Goal: Task Accomplishment & Management: Manage account settings

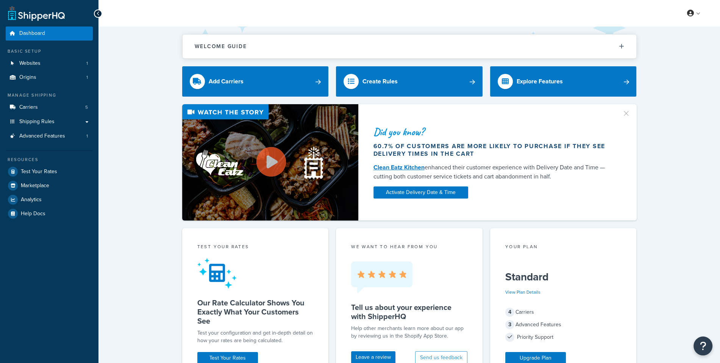
click at [79, 104] on link "Carriers 5" at bounding box center [49, 107] width 87 height 14
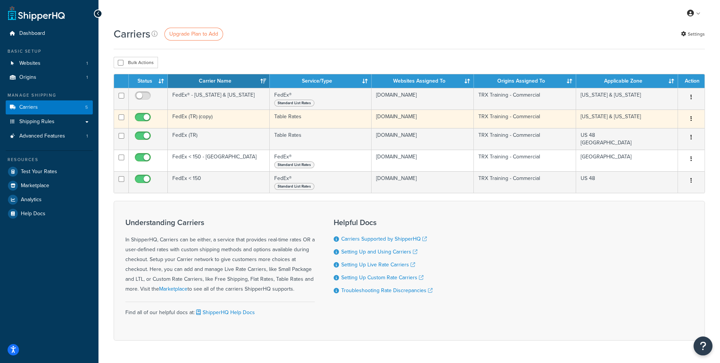
click at [690, 120] on button "button" at bounding box center [691, 119] width 11 height 12
click at [665, 132] on link "Edit" at bounding box center [660, 134] width 60 height 16
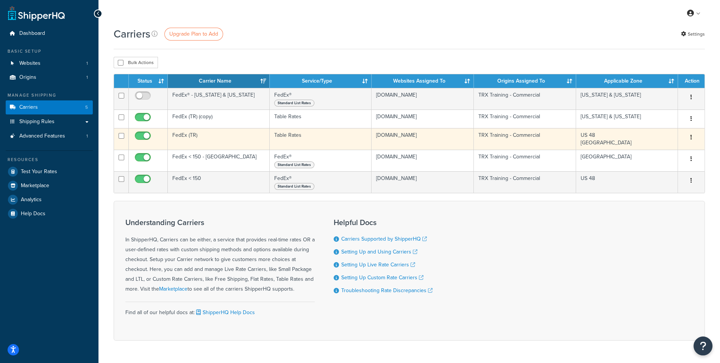
click at [691, 138] on icon "button" at bounding box center [691, 136] width 2 height 5
click at [668, 150] on link "Edit" at bounding box center [660, 152] width 60 height 16
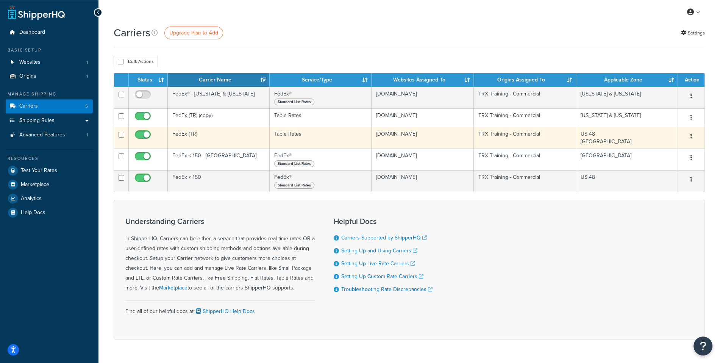
scroll to position [3, 0]
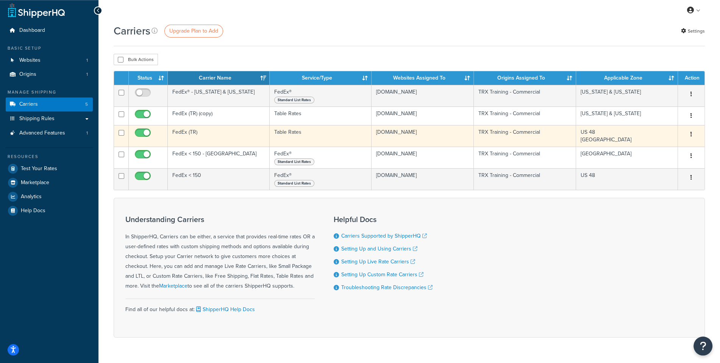
click at [206, 136] on td "FedEx (TR)" at bounding box center [219, 136] width 102 height 22
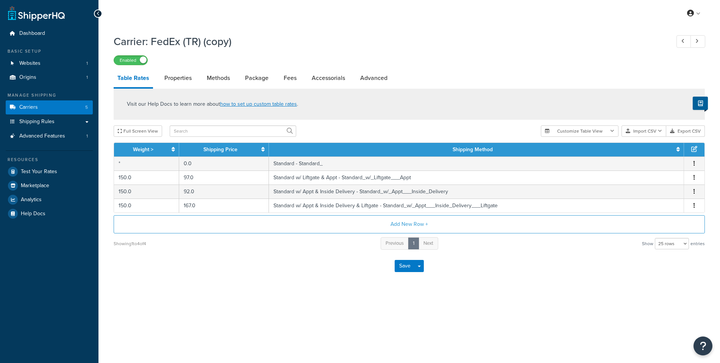
select select "25"
click at [66, 126] on link "Shipping Rules" at bounding box center [49, 122] width 87 height 14
select select "25"
click at [185, 77] on link "Properties" at bounding box center [178, 78] width 35 height 18
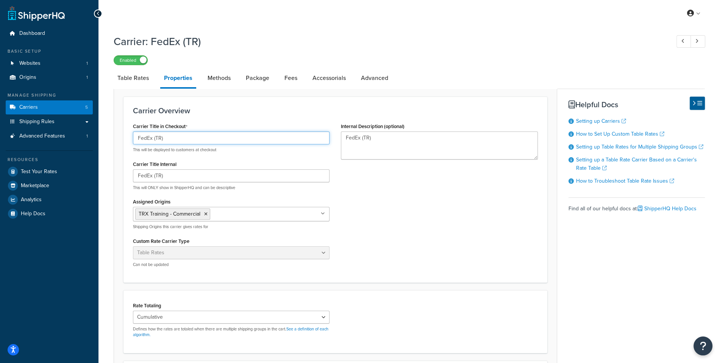
click at [166, 142] on input "FedEx (TR)" at bounding box center [231, 137] width 197 height 13
click at [177, 125] on label "Carrier Title in Checkout" at bounding box center [160, 126] width 55 height 6
click at [177, 131] on input "FedEx (TR)" at bounding box center [231, 137] width 197 height 13
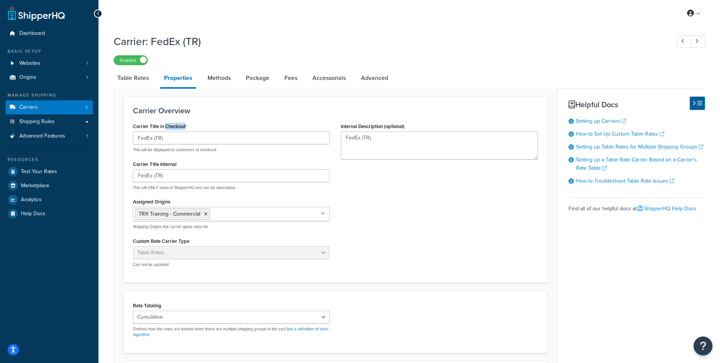
click at [177, 125] on label "Carrier Title in Checkout" at bounding box center [160, 126] width 55 height 6
click at [177, 131] on input "FedEx (TR)" at bounding box center [231, 137] width 197 height 13
click at [177, 125] on label "Carrier Title in Checkout" at bounding box center [160, 126] width 55 height 6
click at [177, 131] on input "FedEx (TR)" at bounding box center [231, 137] width 197 height 13
drag, startPoint x: 192, startPoint y: 125, endPoint x: 131, endPoint y: 126, distance: 61.4
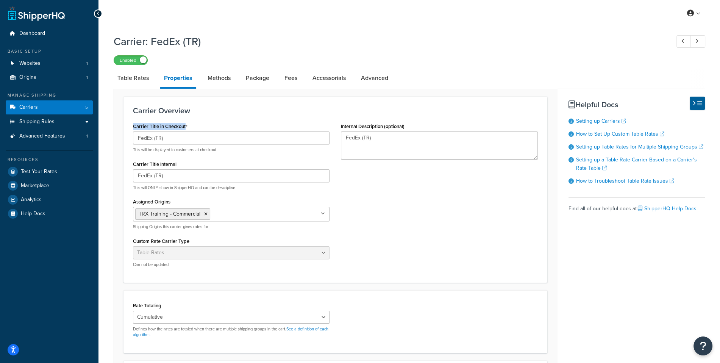
click at [131, 126] on div "Carrier Title in Checkout FedEx (TR) This will be displayed to customers at che…" at bounding box center [231, 197] width 208 height 152
click at [213, 112] on h3 "Carrier Overview" at bounding box center [335, 110] width 405 height 8
click at [233, 68] on div "Carrier: FedEx (TR) Enabled Table Rates Properties Methods Package Fees Accesso…" at bounding box center [409, 250] width 591 height 440
click at [224, 76] on link "Methods" at bounding box center [219, 78] width 31 height 18
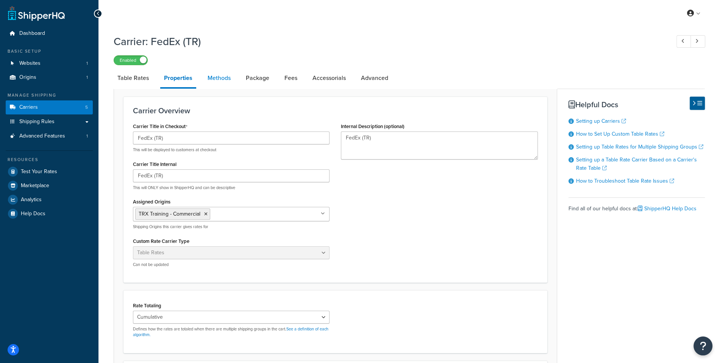
select select "25"
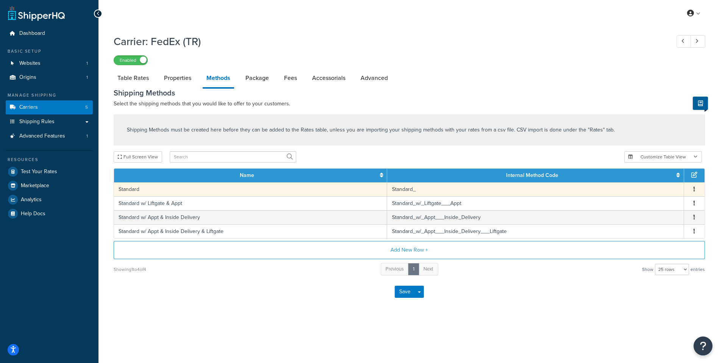
click at [184, 191] on td "Standard" at bounding box center [250, 189] width 273 height 14
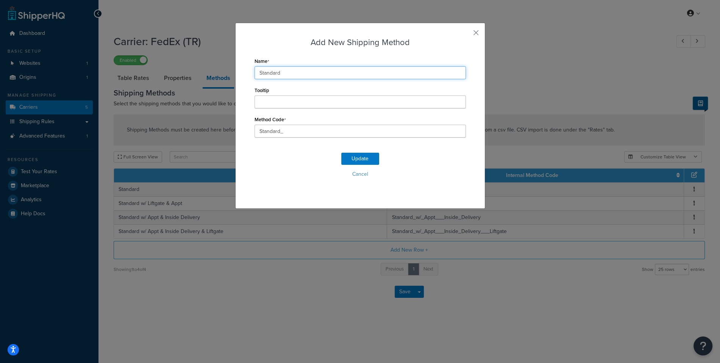
click at [315, 73] on input "Standard" at bounding box center [360, 72] width 211 height 13
click at [344, 173] on button "Cancel" at bounding box center [360, 174] width 211 height 11
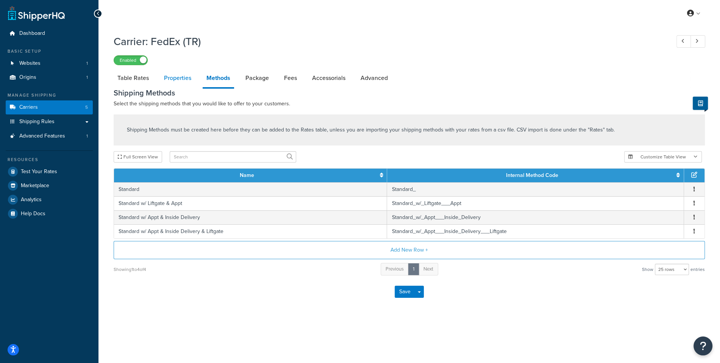
click at [177, 87] on link "Properties" at bounding box center [177, 78] width 35 height 18
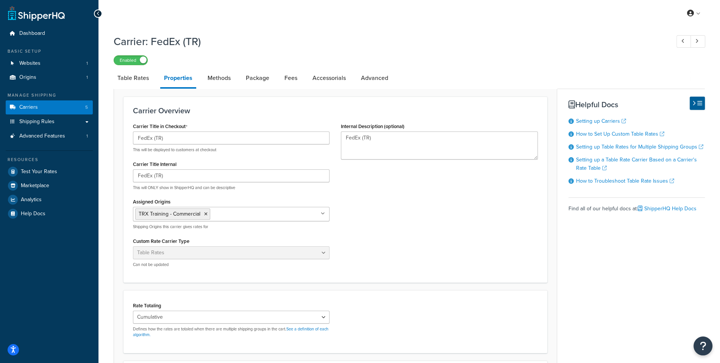
drag, startPoint x: 187, startPoint y: 125, endPoint x: 132, endPoint y: 129, distance: 55.0
click at [132, 129] on div "Carrier Title in Checkout FedEx (TR) This will be displayed to customers at che…" at bounding box center [231, 197] width 208 height 152
drag, startPoint x: 133, startPoint y: 128, endPoint x: 202, endPoint y: 128, distance: 69.3
click at [202, 128] on div "Carrier Title in Checkout FedEx (TR) This will be displayed to customers at che…" at bounding box center [231, 137] width 197 height 32
drag, startPoint x: 197, startPoint y: 164, endPoint x: 133, endPoint y: 149, distance: 65.7
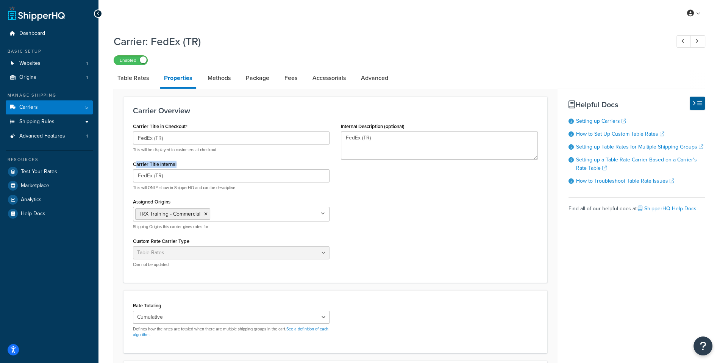
click at [135, 166] on div "Carrier Title Internal FedEx (TR) This will ONLY show in ShipperHQ and can be d…" at bounding box center [231, 175] width 197 height 32
click at [89, 109] on link "Carriers 5" at bounding box center [49, 107] width 87 height 14
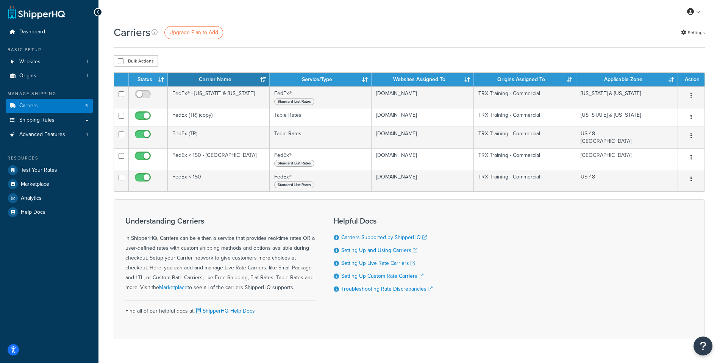
click at [340, 39] on div "Carriers Upgrade Plan to Add Settings" at bounding box center [409, 32] width 591 height 15
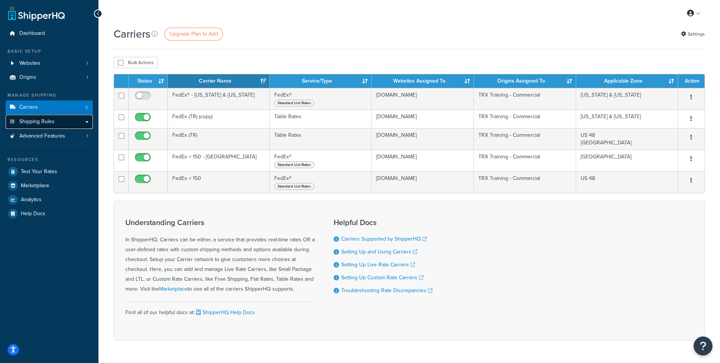
scroll to position [0, 0]
click at [61, 127] on link "Shipping Rules" at bounding box center [49, 121] width 87 height 14
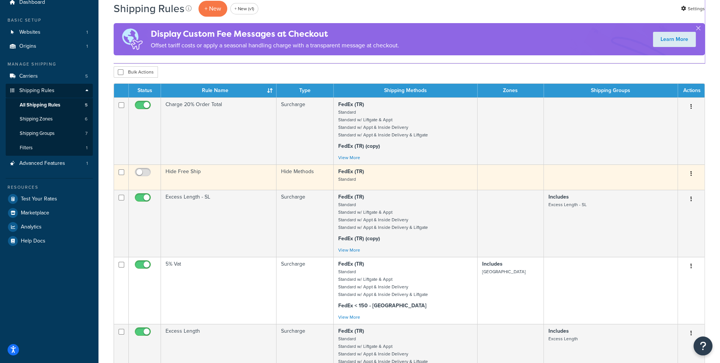
scroll to position [31, 0]
click at [212, 169] on td "Hide Free Ship" at bounding box center [219, 176] width 116 height 25
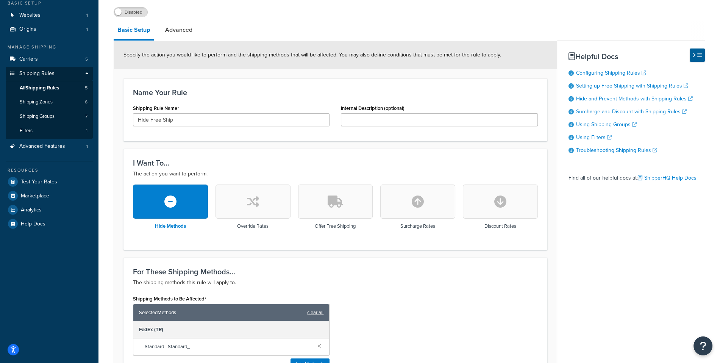
scroll to position [39, 0]
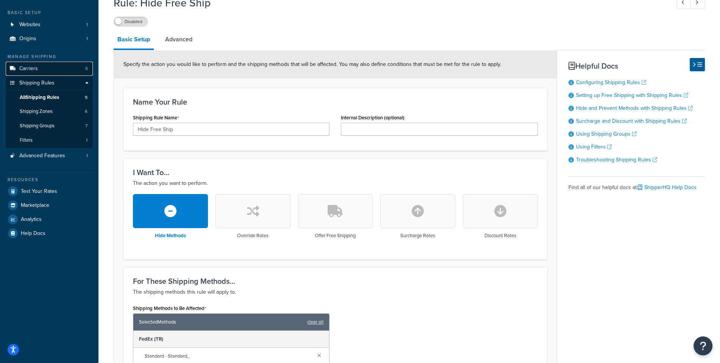
click at [67, 69] on link "Carriers 5" at bounding box center [49, 69] width 87 height 14
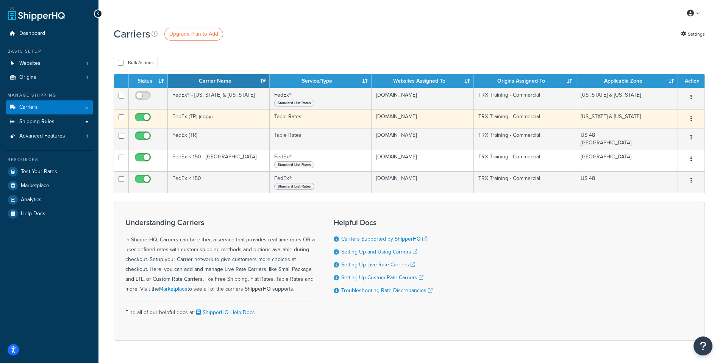
click at [694, 120] on button "button" at bounding box center [691, 119] width 11 height 12
click at [668, 129] on link "Edit" at bounding box center [660, 134] width 60 height 16
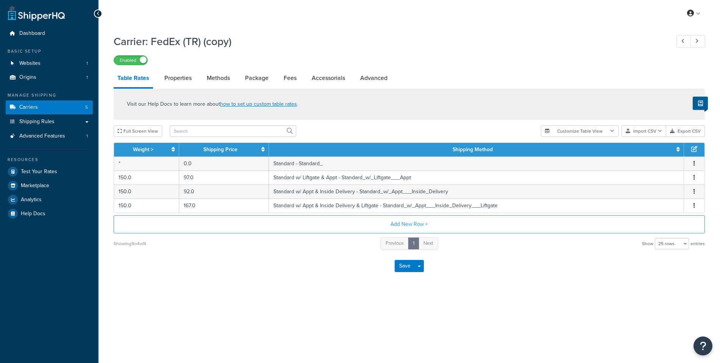
select select "25"
click at [60, 109] on link "Carriers 5" at bounding box center [49, 107] width 87 height 14
click at [179, 79] on link "Properties" at bounding box center [178, 78] width 35 height 18
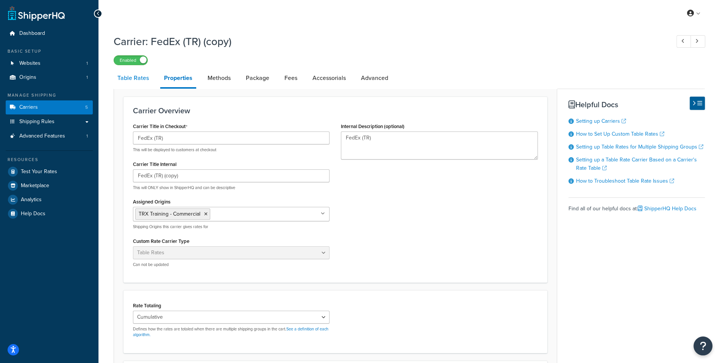
click at [141, 74] on link "Table Rates" at bounding box center [133, 78] width 39 height 18
select select "25"
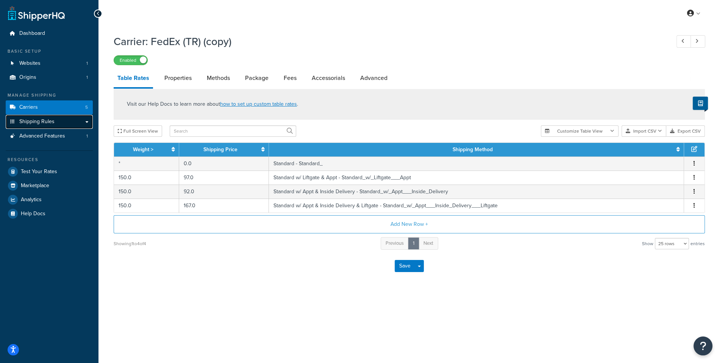
click at [39, 126] on link "Shipping Rules" at bounding box center [49, 122] width 87 height 14
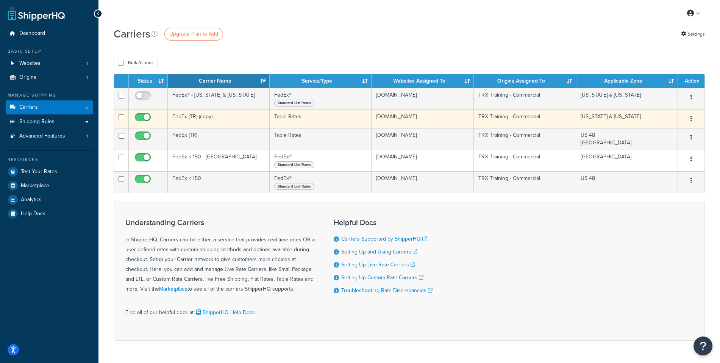
click at [217, 122] on td "FedEx (TR) (copy)" at bounding box center [219, 118] width 102 height 19
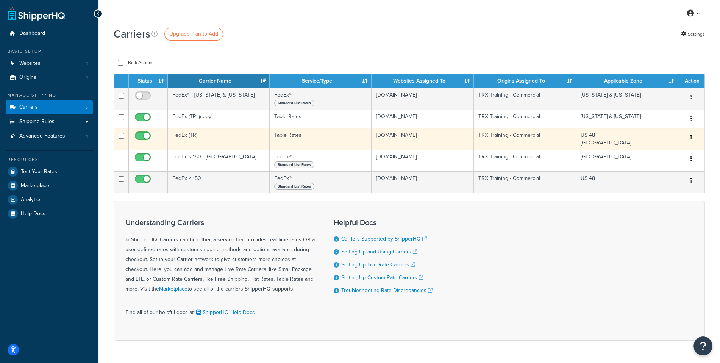
click at [212, 134] on td "FedEx (TR)" at bounding box center [219, 139] width 102 height 22
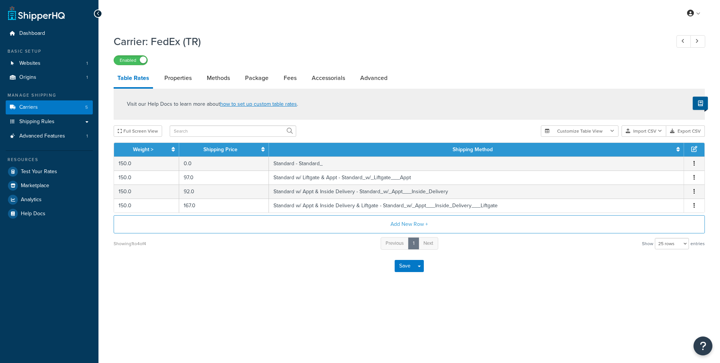
select select "25"
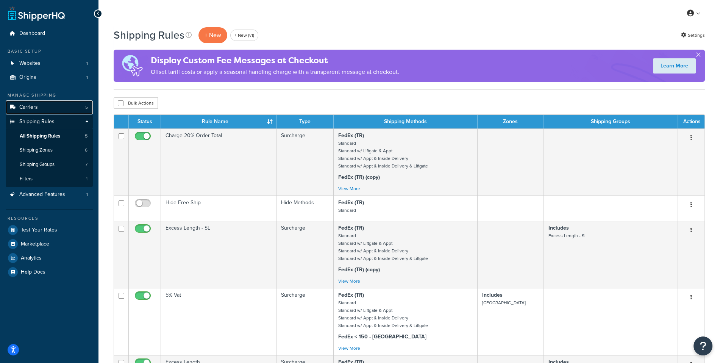
click at [68, 106] on link "Carriers 5" at bounding box center [49, 107] width 87 height 14
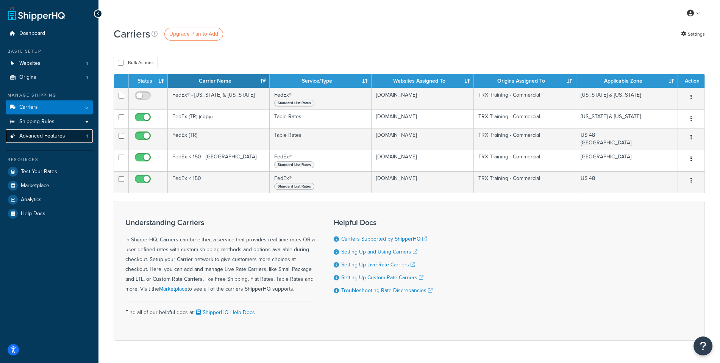
click at [58, 130] on link "Advanced Features 1" at bounding box center [49, 136] width 87 height 14
click at [61, 127] on link "Shipping Rules" at bounding box center [49, 122] width 87 height 14
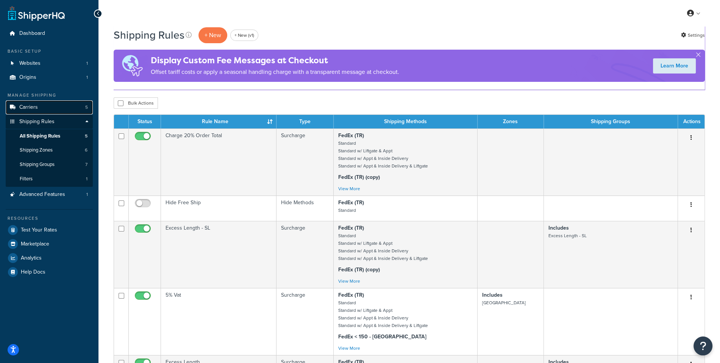
click at [78, 108] on link "Carriers 5" at bounding box center [49, 107] width 87 height 14
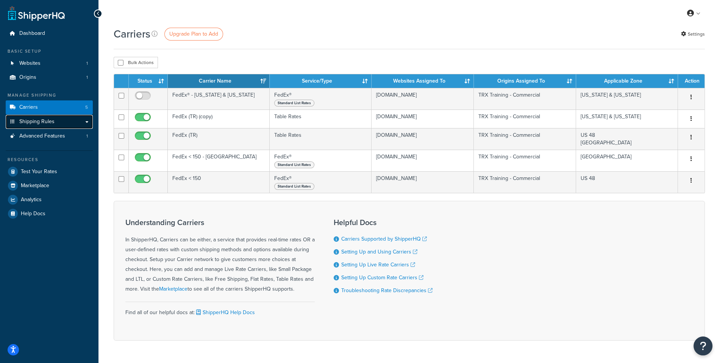
click at [65, 121] on link "Shipping Rules" at bounding box center [49, 122] width 87 height 14
click at [54, 128] on link "Shipping Rules" at bounding box center [49, 122] width 87 height 14
click at [54, 126] on link "Shipping Rules" at bounding box center [49, 122] width 87 height 14
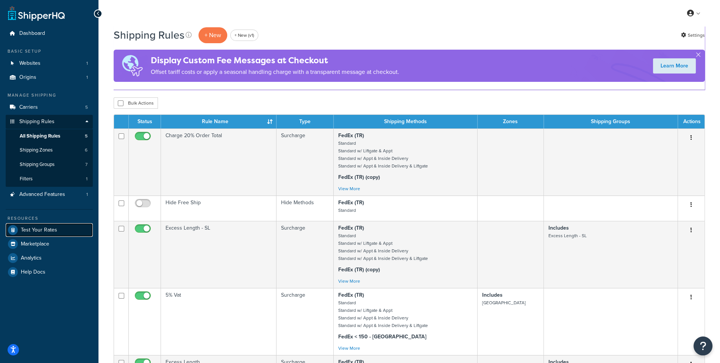
click at [62, 227] on link "Test Your Rates" at bounding box center [49, 230] width 87 height 14
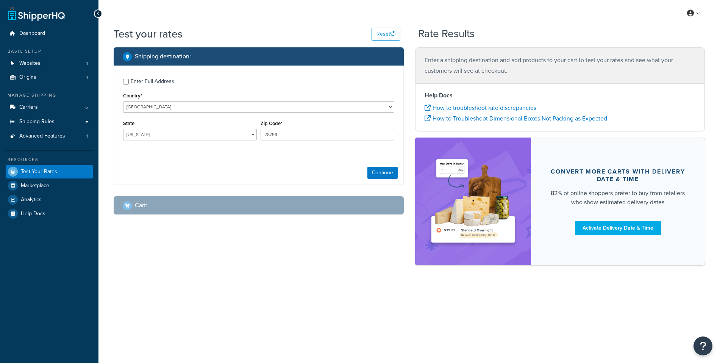
select select "[GEOGRAPHIC_DATA]"
click at [372, 173] on button "Continue" at bounding box center [382, 173] width 30 height 12
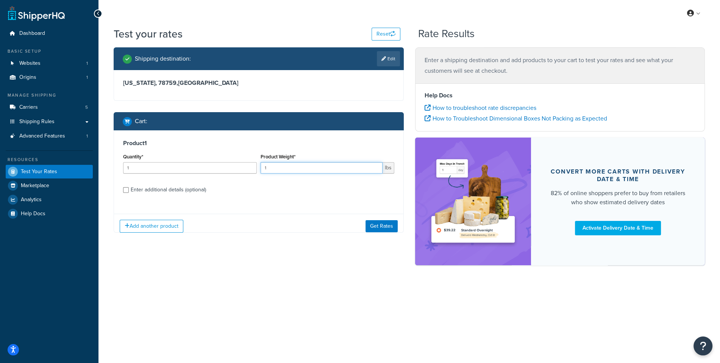
click at [301, 170] on input "1" at bounding box center [322, 167] width 122 height 11
type input "155"
click at [379, 219] on div "Add another product Get Rates" at bounding box center [258, 226] width 289 height 25
click at [377, 223] on button "Get Rates" at bounding box center [381, 226] width 32 height 12
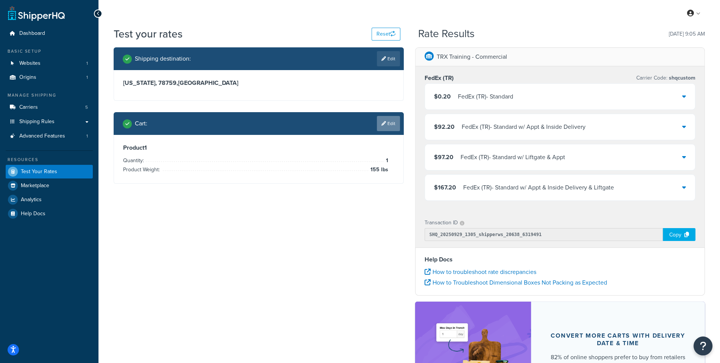
click at [378, 122] on link "Edit" at bounding box center [388, 123] width 23 height 15
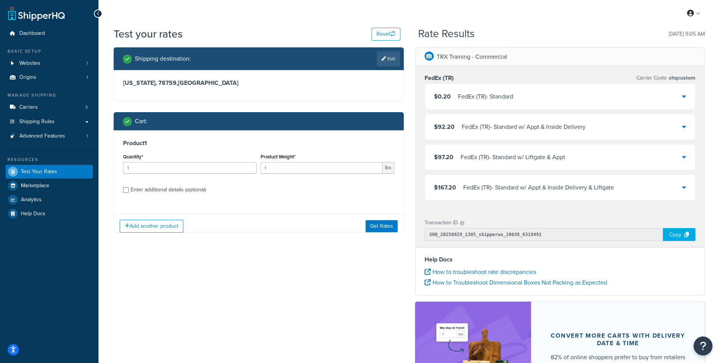
click at [165, 193] on div "Enter additional details (optional)" at bounding box center [168, 189] width 75 height 11
click at [129, 193] on input "Enter additional details (optional)" at bounding box center [126, 190] width 6 height 6
checkbox input "true"
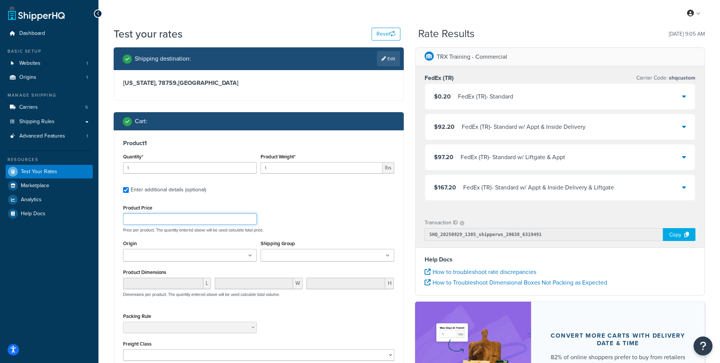
click at [186, 222] on input "Product Price" at bounding box center [190, 218] width 134 height 11
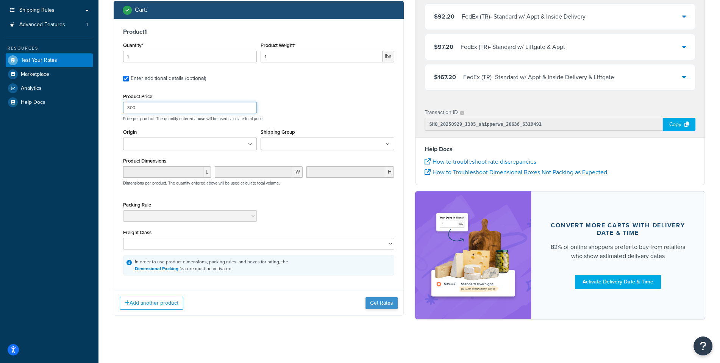
type input "300"
click at [376, 299] on button "Get Rates" at bounding box center [381, 303] width 32 height 12
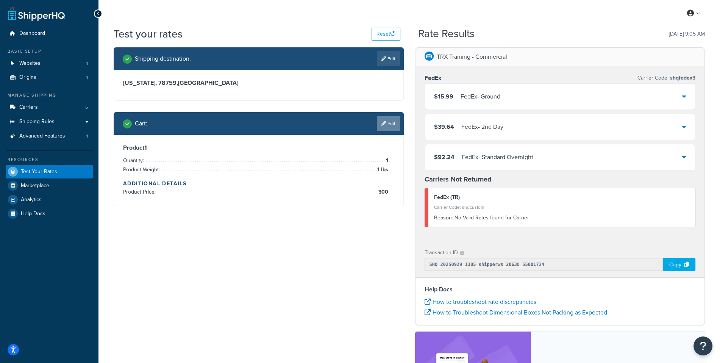
click at [386, 120] on link "Edit" at bounding box center [388, 123] width 23 height 15
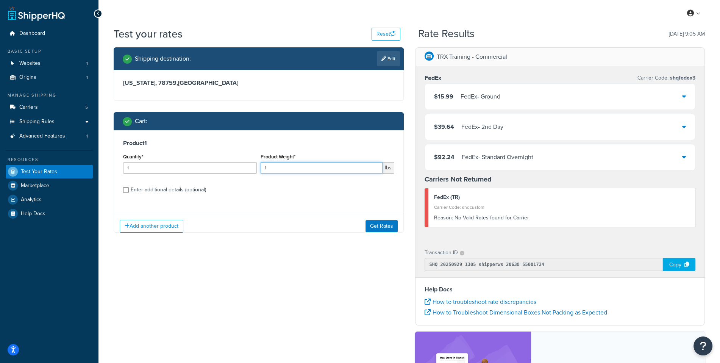
click at [314, 167] on input "1" at bounding box center [322, 167] width 122 height 11
type input "155"
click at [391, 221] on button "Get Rates" at bounding box center [381, 226] width 32 height 12
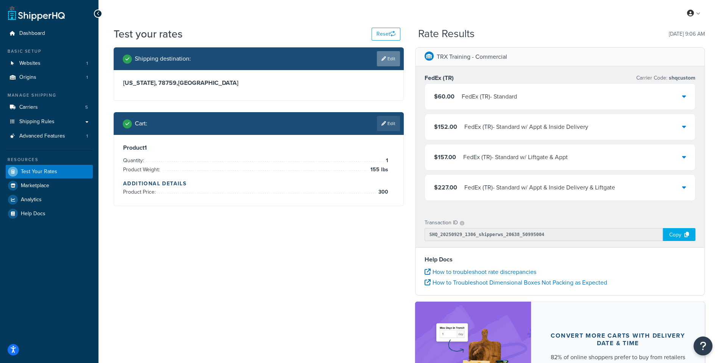
click at [379, 55] on link "Edit" at bounding box center [388, 58] width 23 height 15
select select "TX"
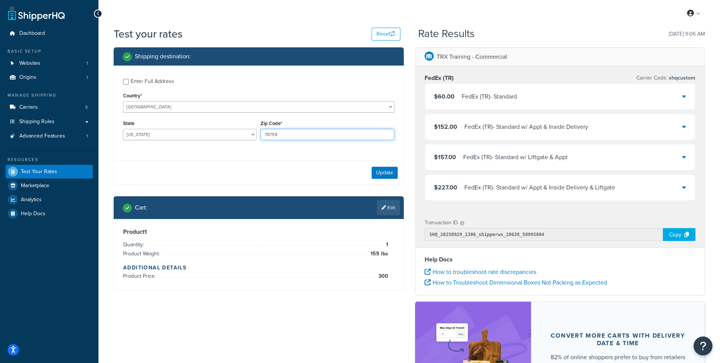
click at [290, 132] on input "78759" at bounding box center [328, 134] width 134 height 11
paste input "96"
type input "96759"
click at [123, 129] on select "Alabama Alaska American Samoa Arizona Arkansas Armed Forces Americas Armed Forc…" at bounding box center [190, 134] width 134 height 11
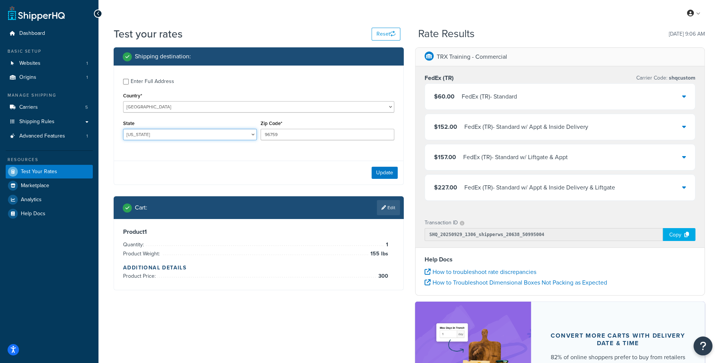
select select "HI"
click at [393, 177] on button "Update" at bounding box center [385, 173] width 26 height 12
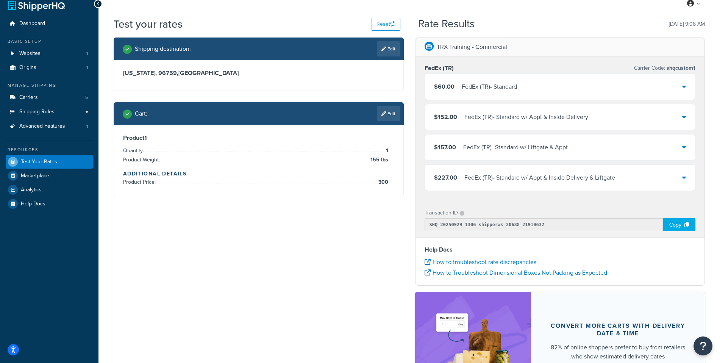
scroll to position [10, 0]
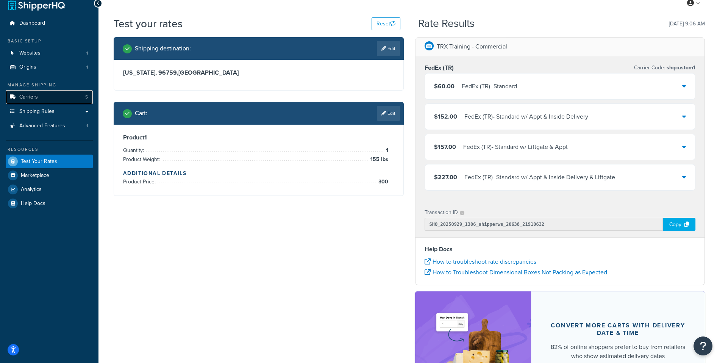
click at [72, 98] on link "Carriers 5" at bounding box center [49, 97] width 87 height 14
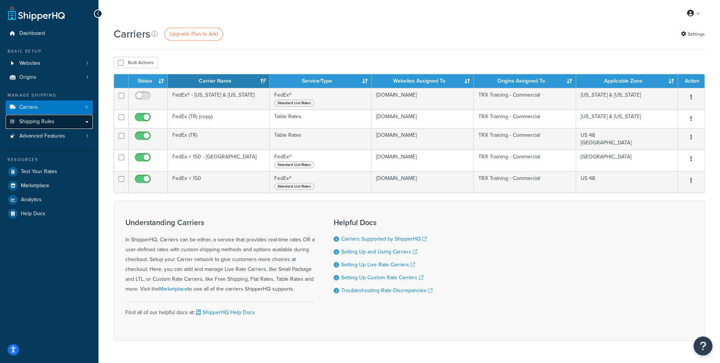
click at [70, 122] on link "Shipping Rules" at bounding box center [49, 122] width 87 height 14
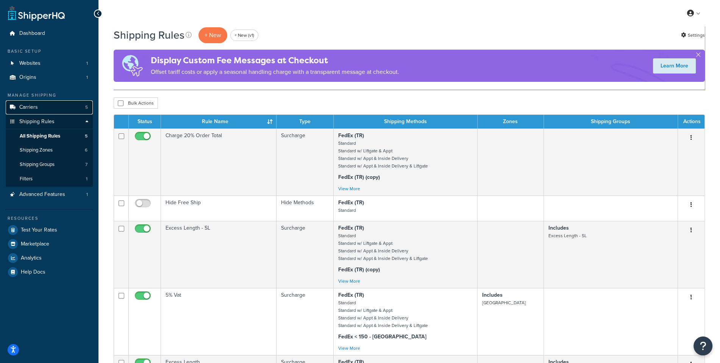
click at [70, 104] on link "Carriers 5" at bounding box center [49, 107] width 87 height 14
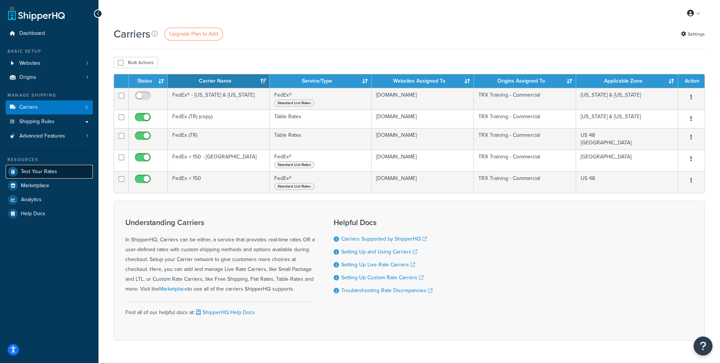
click at [62, 173] on link "Test Your Rates" at bounding box center [49, 172] width 87 height 14
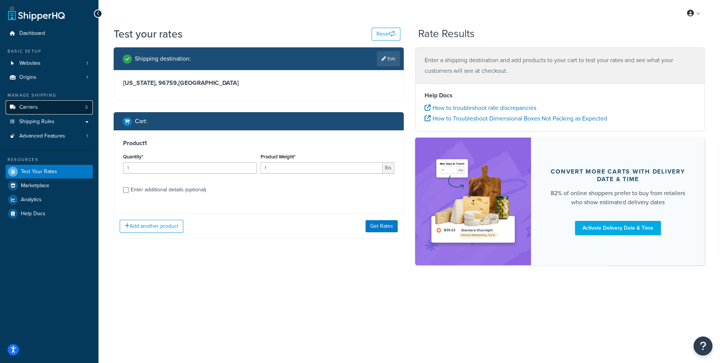
click at [84, 108] on link "Carriers 5" at bounding box center [49, 107] width 87 height 14
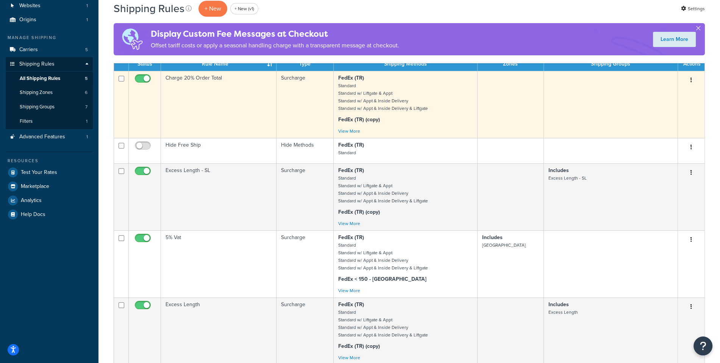
scroll to position [59, 0]
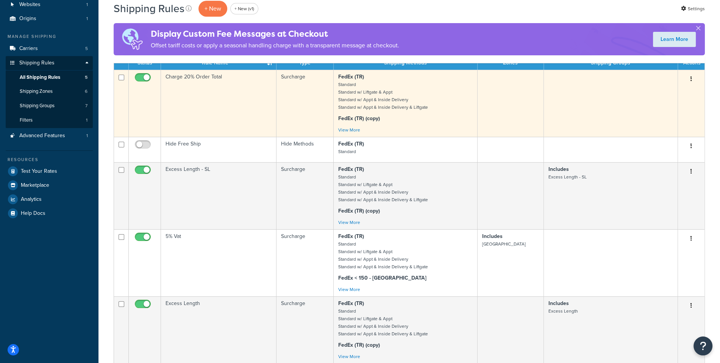
click at [404, 95] on p "FedEx (TR) Standard Standard w/ Liftgate & Appt Standard w/ Appt & Inside Deliv…" at bounding box center [405, 92] width 134 height 38
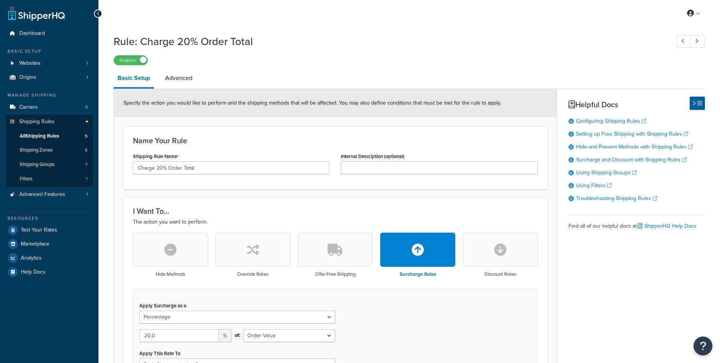
select select "PERCENTAGE"
select select "ORDER"
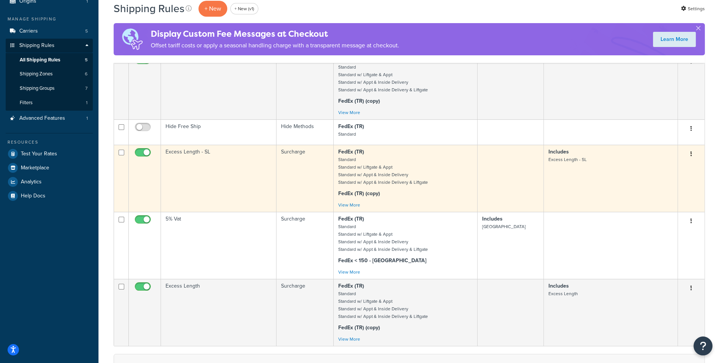
scroll to position [81, 0]
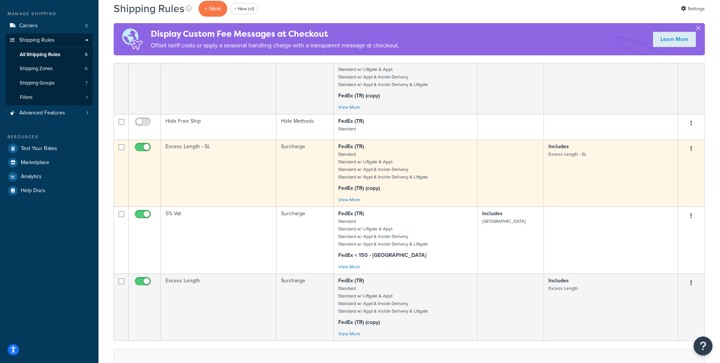
click at [305, 164] on td "Surcharge" at bounding box center [304, 172] width 57 height 67
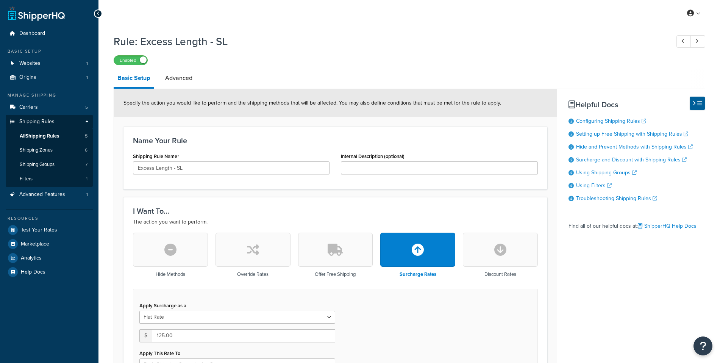
select select "SHIPPING_GROUP"
click at [78, 135] on link "All Shipping Rules 5" at bounding box center [49, 136] width 87 height 14
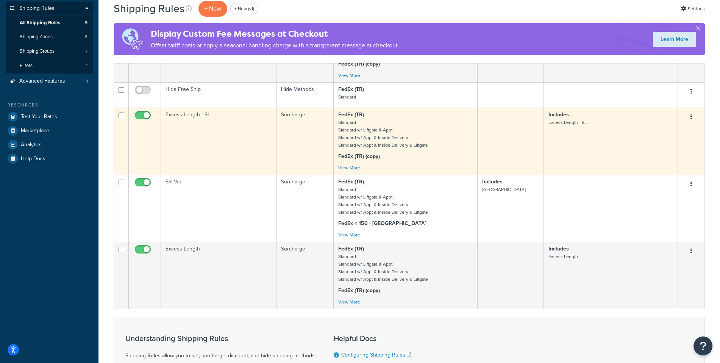
scroll to position [11, 0]
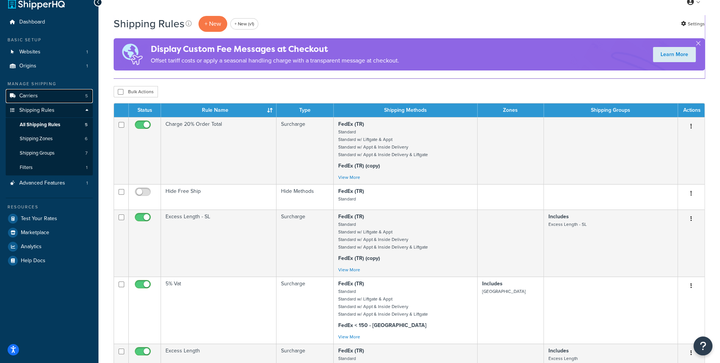
click at [51, 98] on link "Carriers 5" at bounding box center [49, 96] width 87 height 14
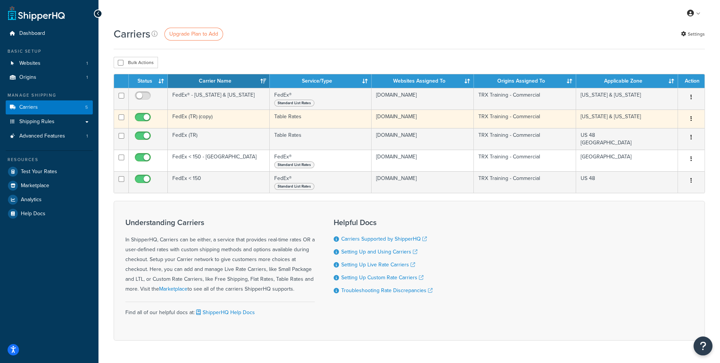
click at [691, 119] on icon "button" at bounding box center [691, 118] width 2 height 5
click at [674, 131] on link "Edit" at bounding box center [660, 134] width 60 height 16
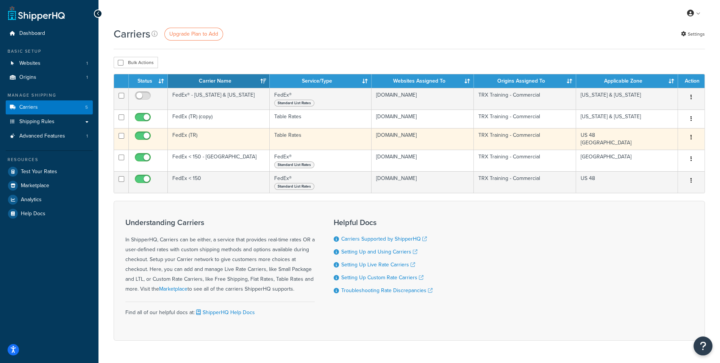
click at [693, 140] on button "button" at bounding box center [691, 137] width 11 height 12
click at [682, 146] on link "Edit" at bounding box center [660, 152] width 60 height 16
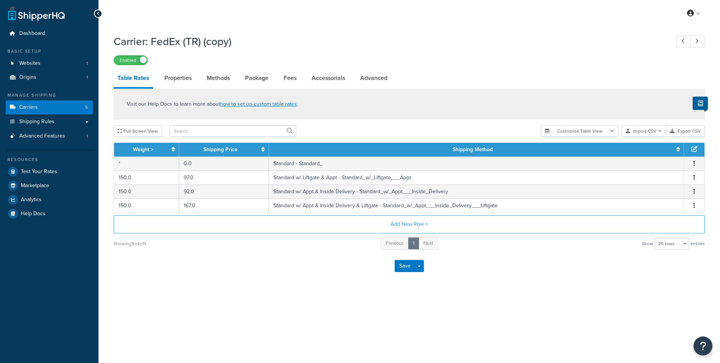
select select "25"
click at [62, 105] on link "Carriers 5" at bounding box center [49, 107] width 87 height 14
select select "25"
click at [59, 125] on link "Shipping Rules" at bounding box center [49, 122] width 87 height 14
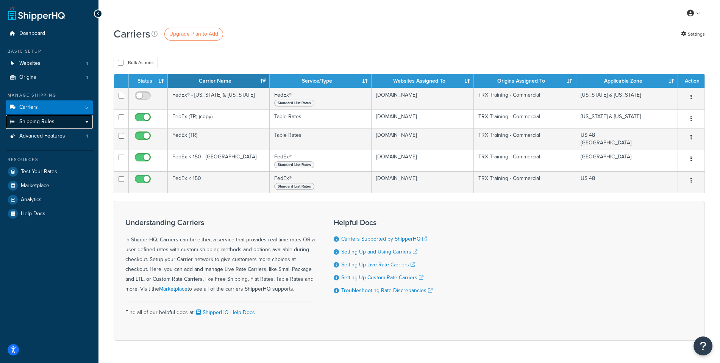
click at [64, 119] on link "Shipping Rules" at bounding box center [49, 122] width 87 height 14
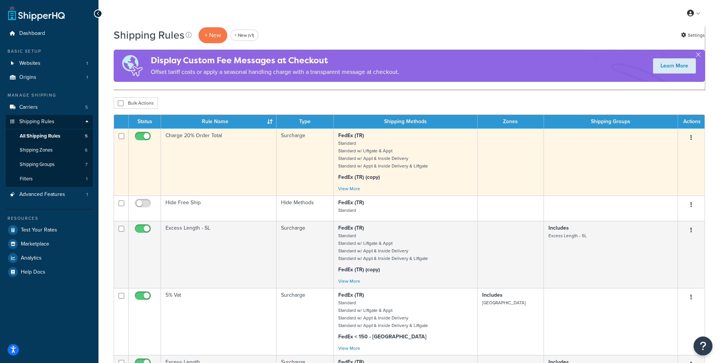
click at [295, 156] on td "Surcharge" at bounding box center [304, 161] width 57 height 67
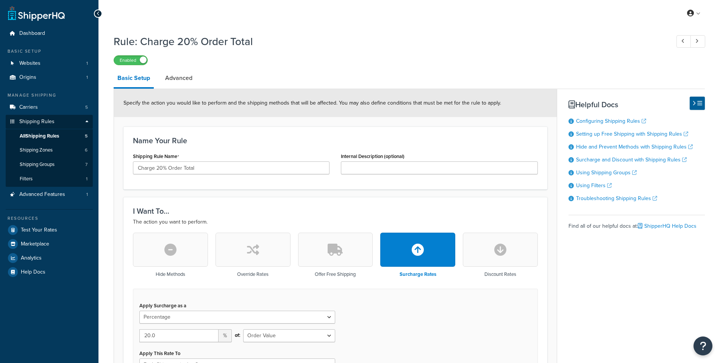
select select "PERCENTAGE"
select select "ORDER"
click at [177, 81] on link "Advanced" at bounding box center [178, 78] width 35 height 18
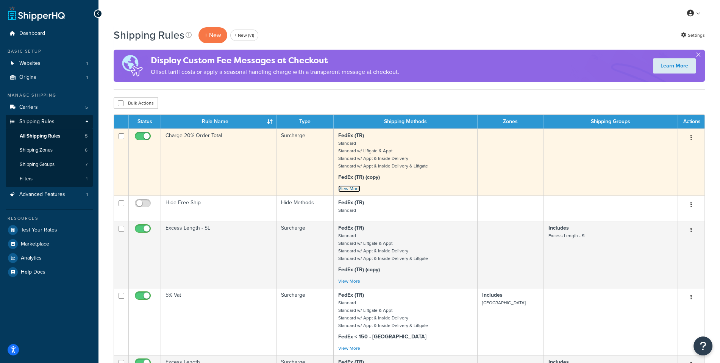
click at [350, 188] on link "View More" at bounding box center [349, 188] width 22 height 7
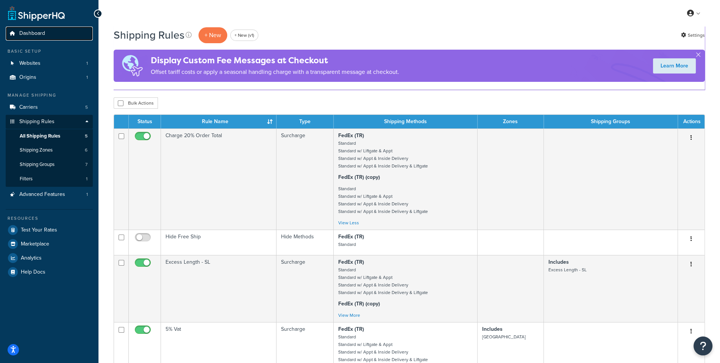
click at [62, 34] on link "Dashboard" at bounding box center [49, 34] width 87 height 14
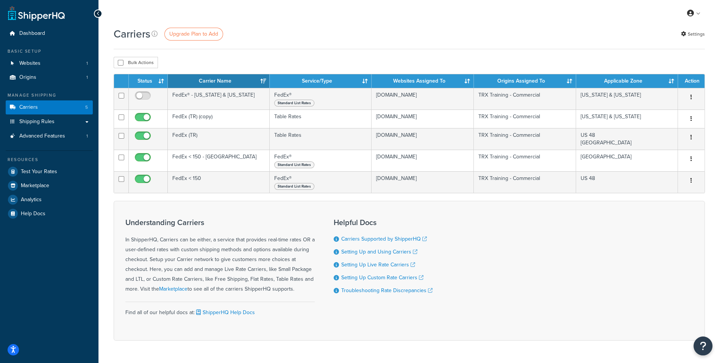
click at [269, 54] on div "Carriers Upgrade Plan to Add Settings Bulk Actions Duplicate Delete Contact Us …" at bounding box center [409, 197] width 622 height 340
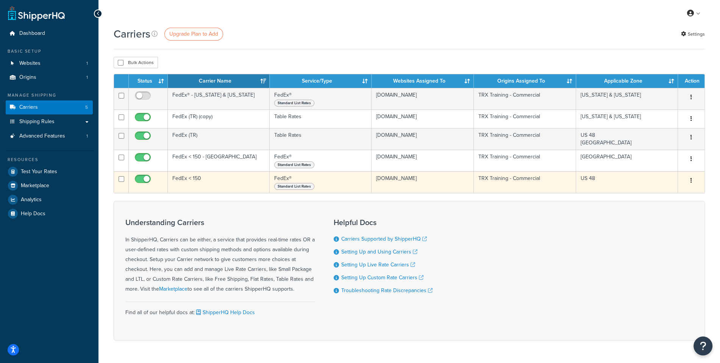
click at [219, 180] on td "FedEx < 150" at bounding box center [219, 182] width 102 height 22
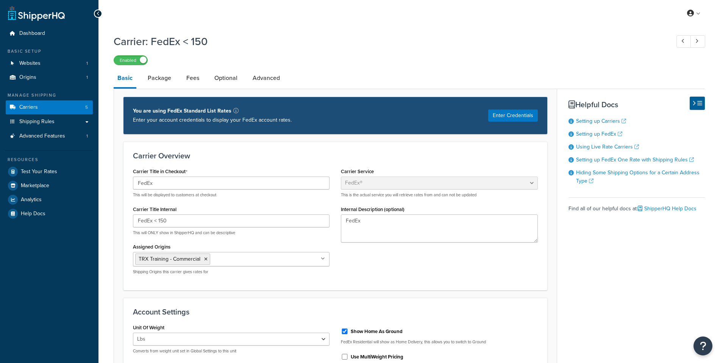
select select "fedEx"
select select "REGULAR_PICKUP"
select select "YOUR_PACKAGING"
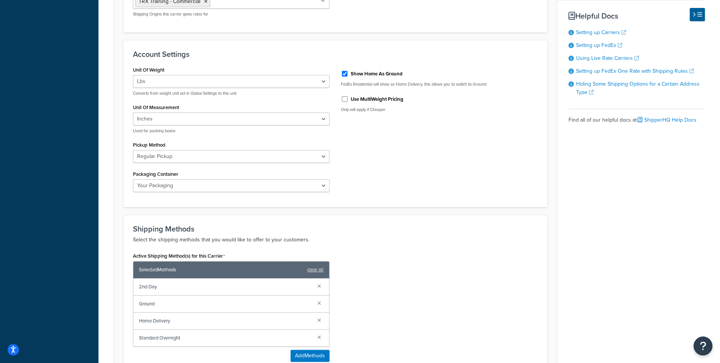
scroll to position [256, 0]
